Goal: Task Accomplishment & Management: Complete application form

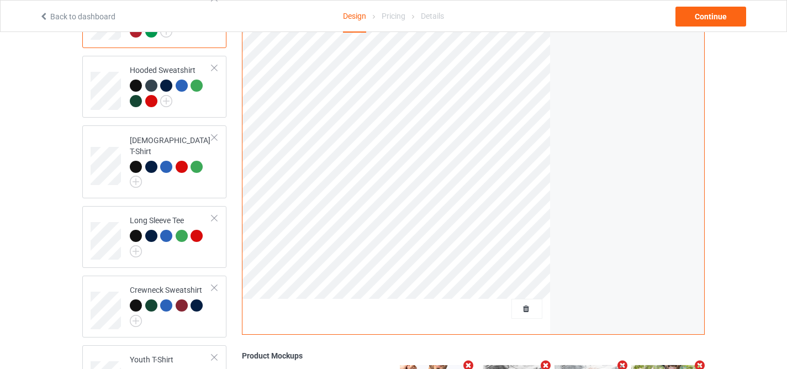
scroll to position [346, 0]
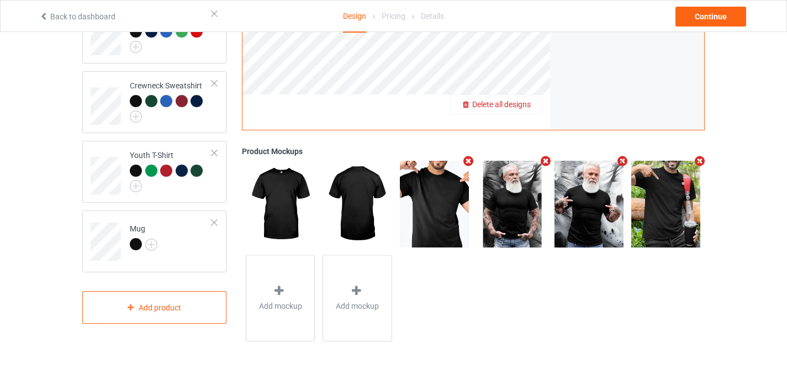
click at [521, 110] on div "Delete all designs" at bounding box center [496, 104] width 92 height 11
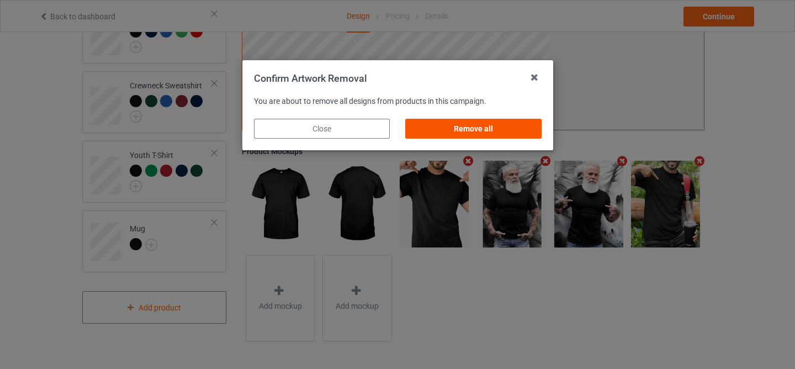
click at [496, 125] on div "Remove all" at bounding box center [473, 129] width 136 height 20
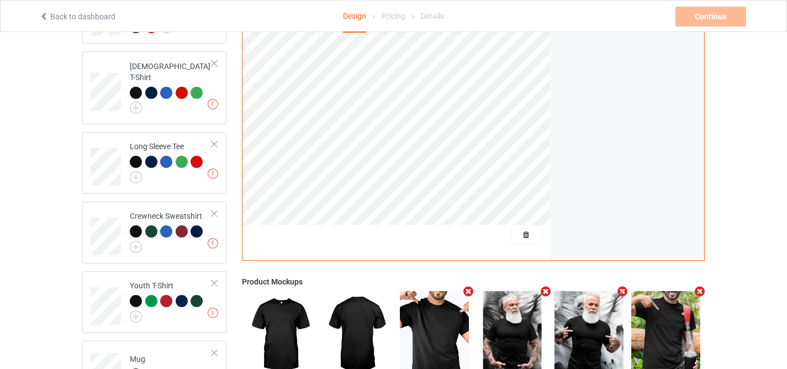
scroll to position [0, 0]
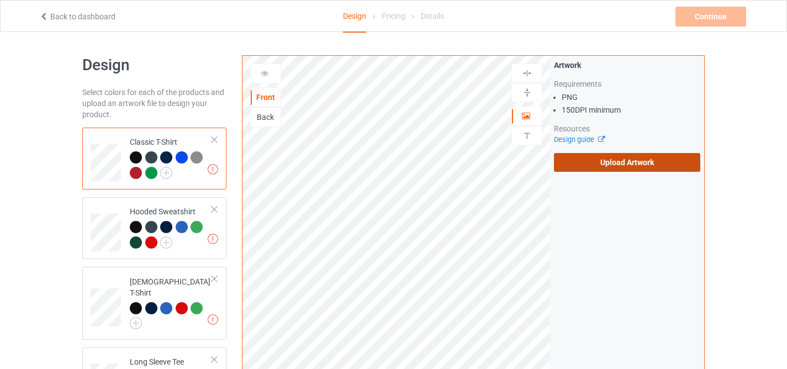
click at [642, 165] on label "Upload Artwork" at bounding box center [627, 162] width 146 height 19
click at [0, 0] on input "Upload Artwork" at bounding box center [0, 0] width 0 height 0
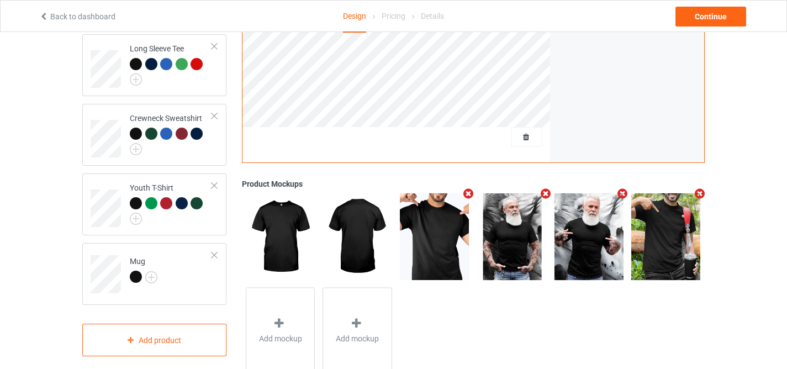
scroll to position [346, 0]
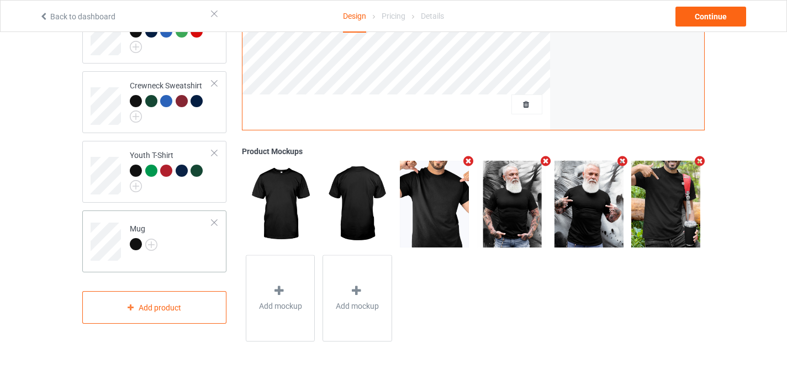
click at [133, 238] on div at bounding box center [136, 244] width 12 height 12
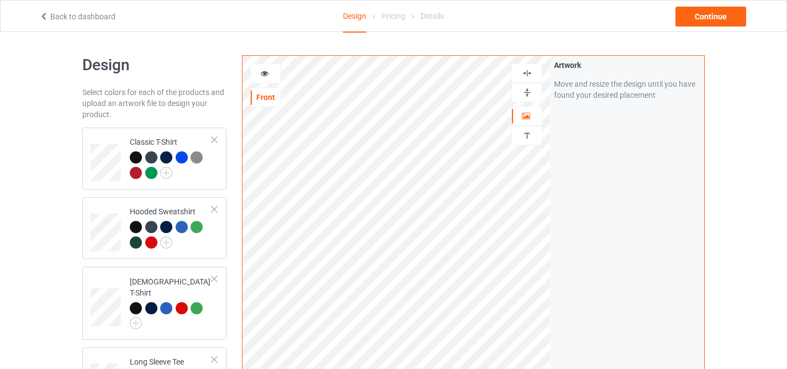
click at [528, 94] on img at bounding box center [527, 92] width 10 height 10
click at [706, 15] on div "Continue" at bounding box center [710, 17] width 71 height 20
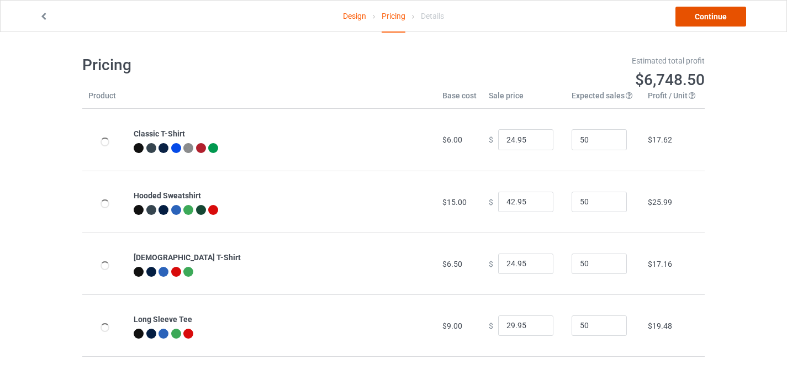
click at [706, 15] on link "Continue" at bounding box center [710, 17] width 71 height 20
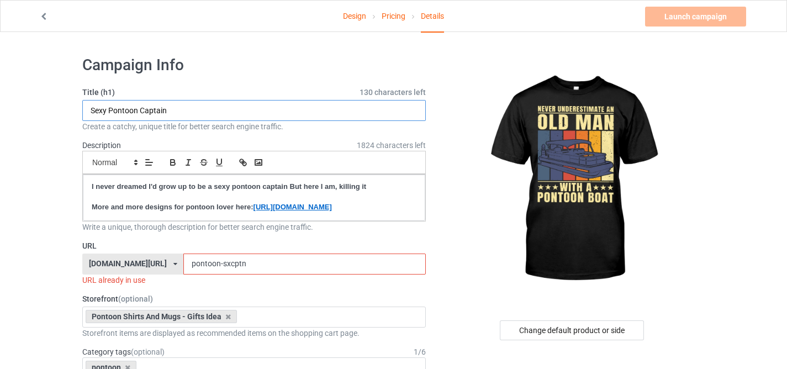
click at [238, 109] on input "Sexy Pontoon Captain" at bounding box center [253, 110] width 343 height 21
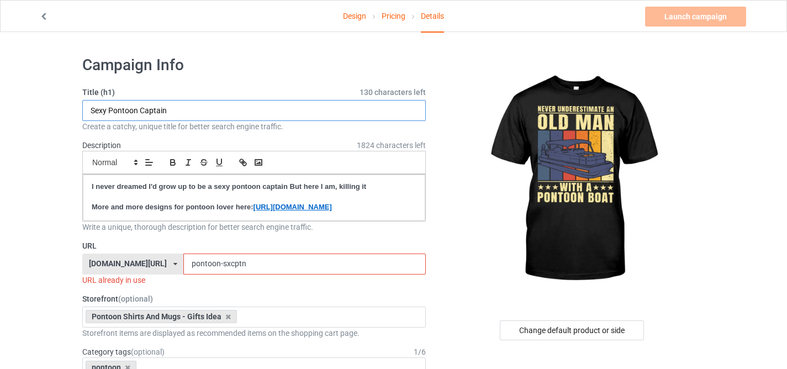
click at [262, 116] on input "Sexy Pontoon Captain" at bounding box center [253, 110] width 343 height 21
paste input "Never Underestimate An Old Man With A Pontoon Boat"
type input "Never Underestimate An Old Man With A Pontoon Boat"
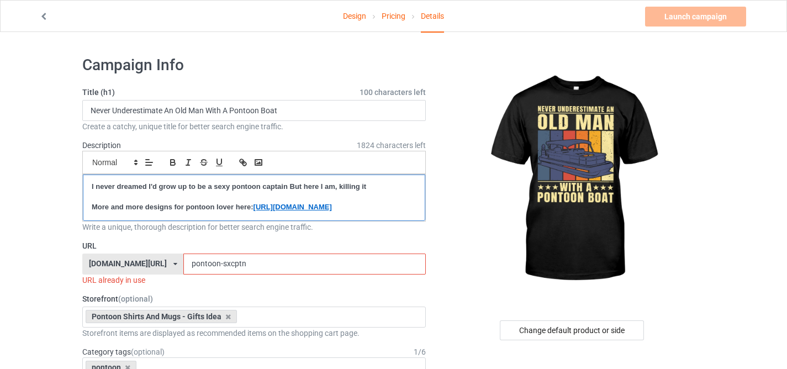
click at [243, 187] on strong "I never dreamed I'd grow up to be a sexy pontoon captain But here I am, killing…" at bounding box center [229, 186] width 274 height 8
click at [229, 193] on p at bounding box center [254, 197] width 325 height 10
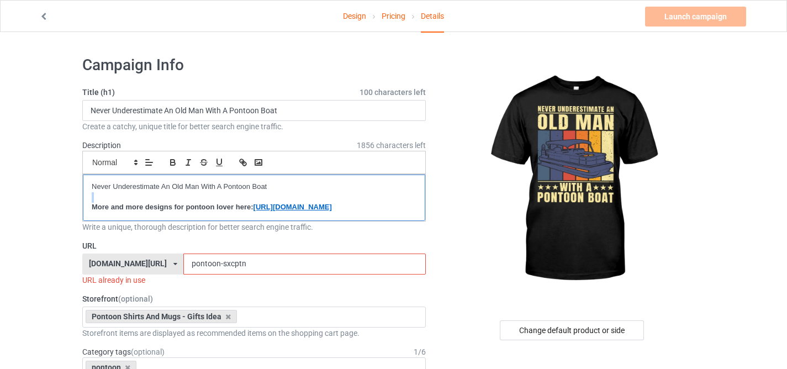
click at [229, 193] on p at bounding box center [254, 197] width 325 height 10
click at [226, 190] on p "Never Underestimate An Old Man With A Pontoon Boat" at bounding box center [254, 187] width 325 height 10
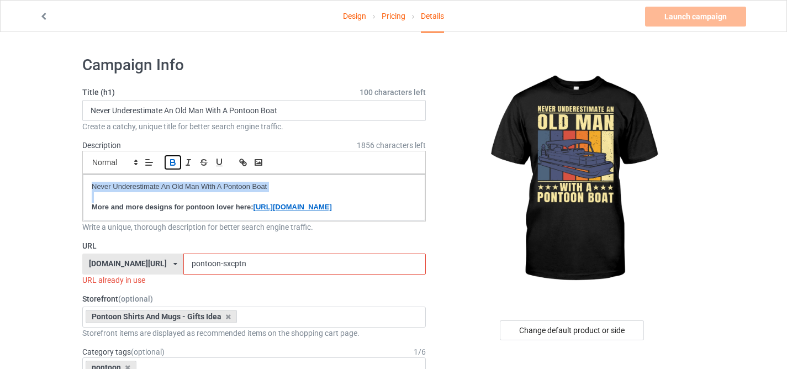
click at [171, 163] on icon "button" at bounding box center [173, 162] width 10 height 10
drag, startPoint x: 208, startPoint y: 273, endPoint x: 288, endPoint y: 289, distance: 81.1
click at [288, 285] on div "URL [DOMAIN_NAME][URL] [DOMAIN_NAME][URL] [DOMAIN_NAME][URL] [DOMAIN_NAME][URL]…" at bounding box center [253, 262] width 343 height 45
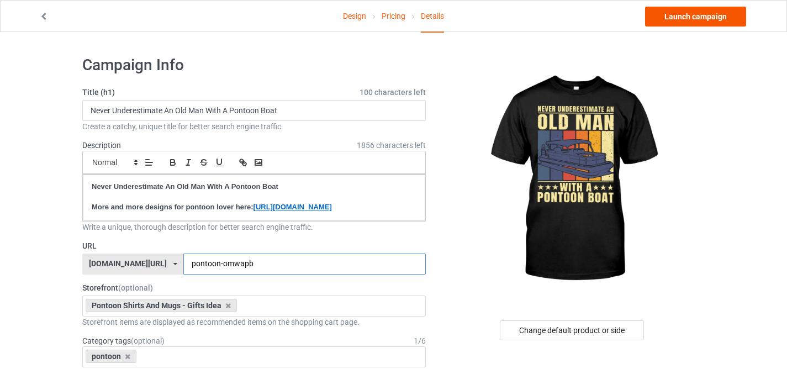
type input "pontoon-omwapb"
click at [676, 22] on link "Launch campaign" at bounding box center [695, 17] width 101 height 20
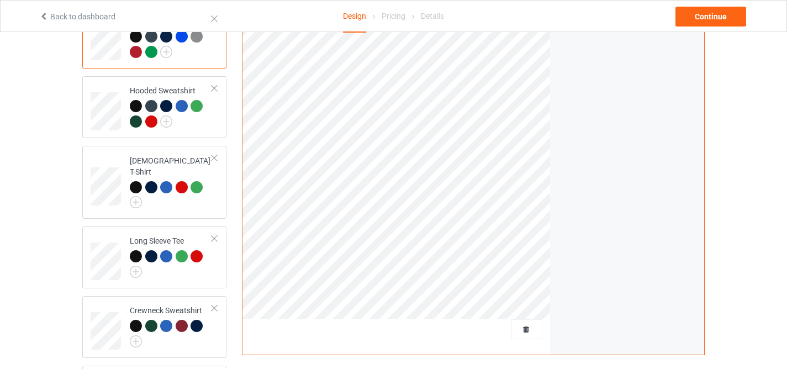
scroll to position [262, 0]
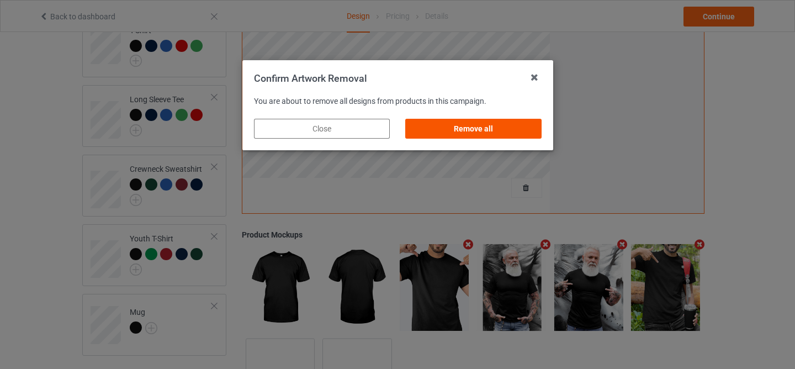
click at [462, 128] on div "Remove all" at bounding box center [473, 129] width 136 height 20
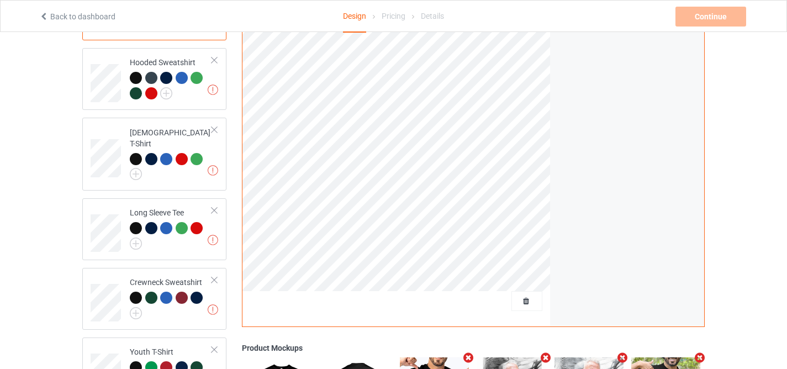
scroll to position [0, 0]
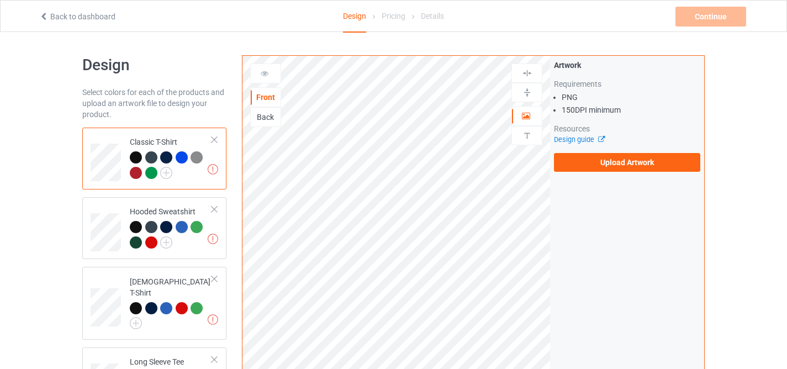
click at [639, 177] on div "Artwork Requirements PNG 150 DPI minimum Resources Design guide Upload Artwork" at bounding box center [627, 266] width 154 height 420
click at [632, 165] on label "Upload Artwork" at bounding box center [627, 162] width 146 height 19
click at [0, 0] on input "Upload Artwork" at bounding box center [0, 0] width 0 height 0
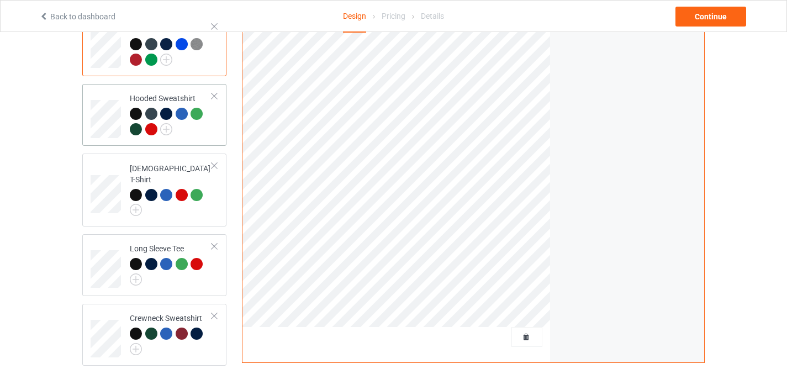
scroll to position [346, 0]
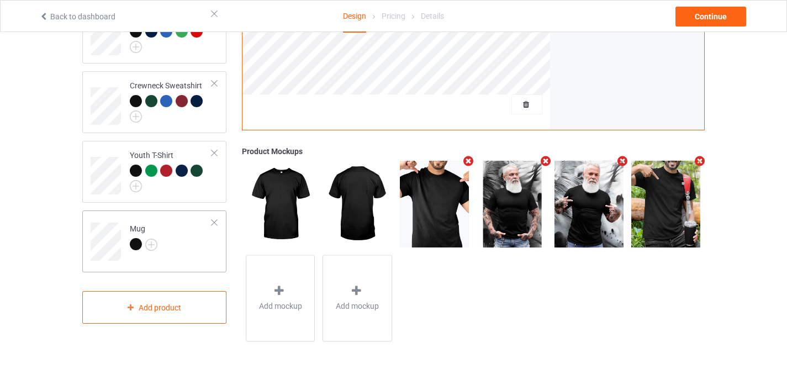
click at [135, 238] on div at bounding box center [136, 244] width 12 height 12
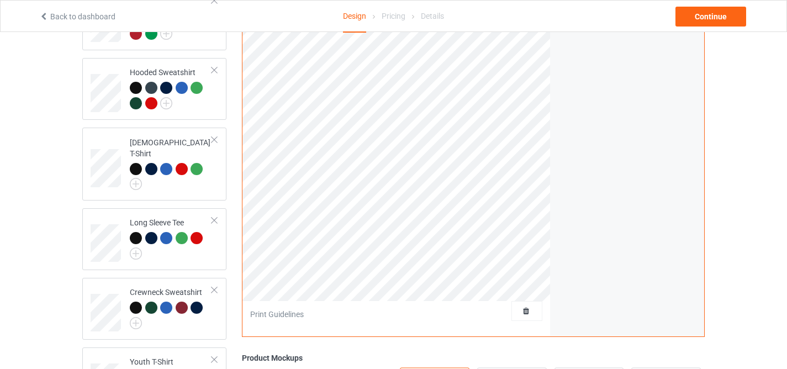
scroll to position [16, 0]
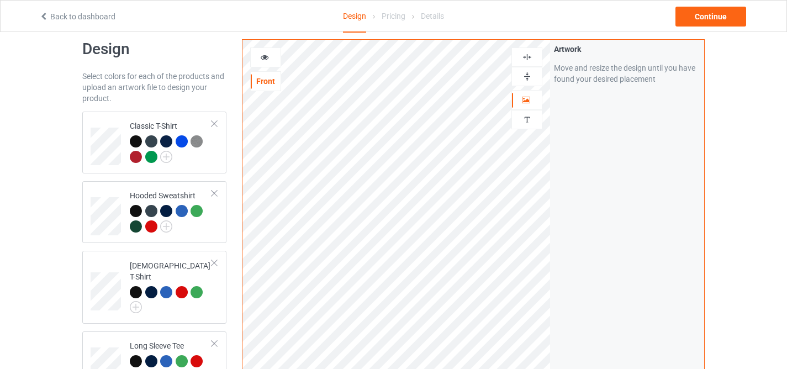
click at [521, 76] on div at bounding box center [527, 76] width 30 height 10
click at [706, 18] on div "Continue" at bounding box center [710, 17] width 71 height 20
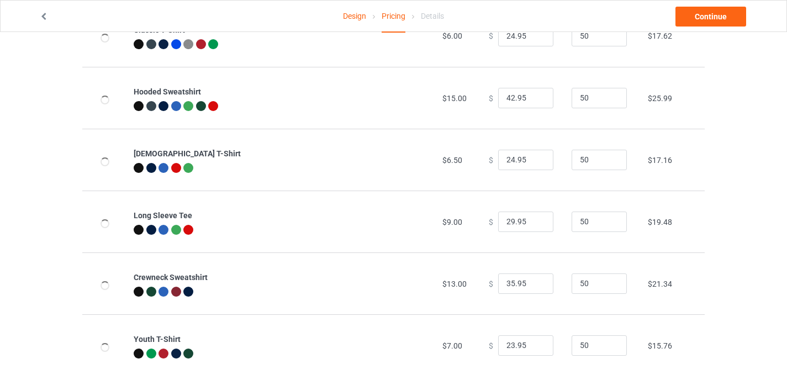
scroll to position [196, 0]
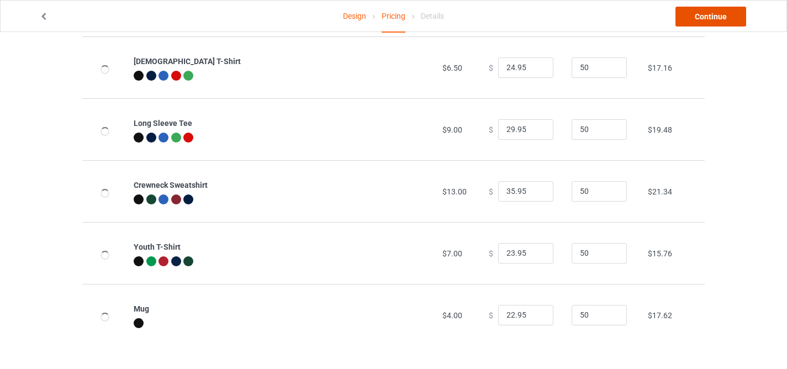
click at [702, 19] on link "Continue" at bounding box center [710, 17] width 71 height 20
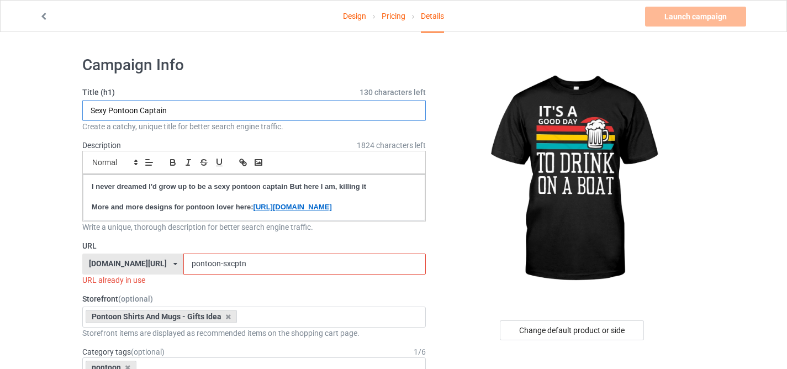
click at [277, 114] on input "Sexy Pontoon Captain" at bounding box center [253, 110] width 343 height 21
paste input "It is A Good Day to Drink On A Boat"
type input "It is A Good Day to Drink On A Boat"
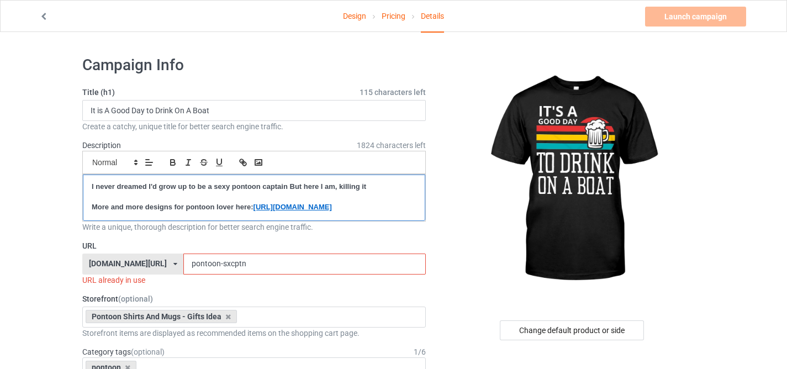
click at [267, 190] on strong "I never dreamed I'd grow up to be a sexy pontoon captain But here I am, killing…" at bounding box center [229, 186] width 274 height 8
click at [189, 190] on p "It is A Good Day to Drink On A Boat" at bounding box center [254, 187] width 325 height 10
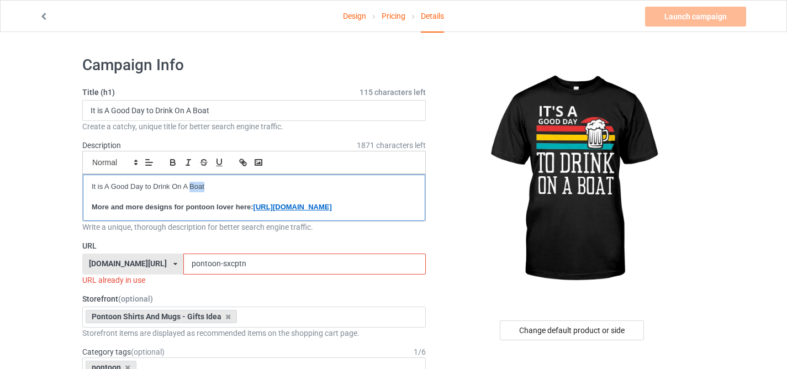
click at [189, 190] on p "It is A Good Day to Drink On A Boat" at bounding box center [254, 187] width 325 height 10
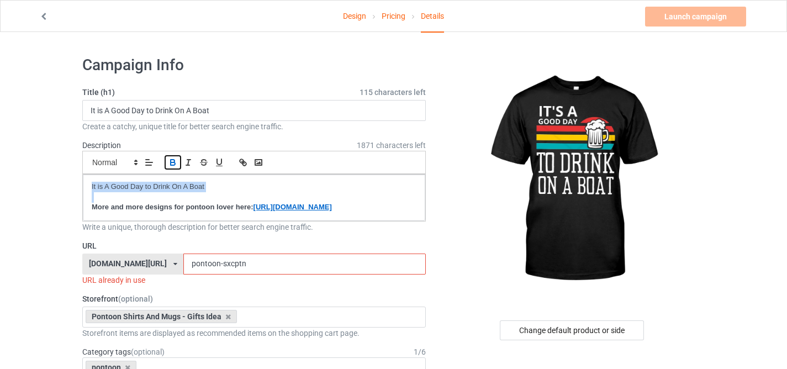
click at [173, 165] on icon "button" at bounding box center [173, 163] width 4 height 3
click at [209, 274] on input "pontoon-sxcptn" at bounding box center [304, 263] width 242 height 21
drag, startPoint x: 208, startPoint y: 274, endPoint x: 281, endPoint y: 283, distance: 73.4
click at [281, 283] on div "URL [DOMAIN_NAME][URL] [DOMAIN_NAME][URL] [DOMAIN_NAME][URL] [DOMAIN_NAME][URL]…" at bounding box center [253, 262] width 343 height 45
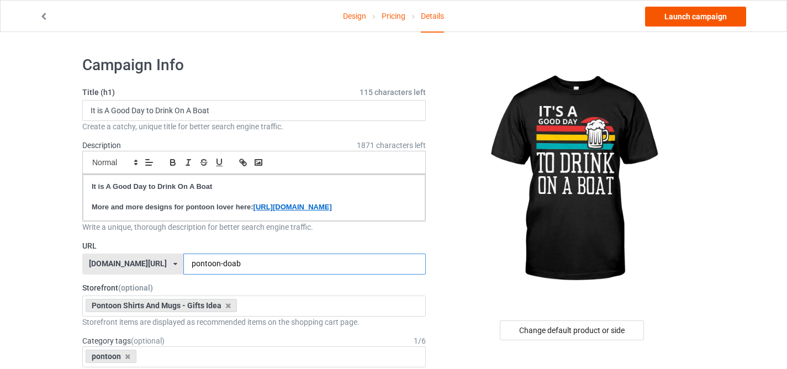
type input "pontoon-doab"
click at [702, 19] on link "Launch campaign" at bounding box center [695, 17] width 101 height 20
